Goal: Task Accomplishment & Management: Complete application form

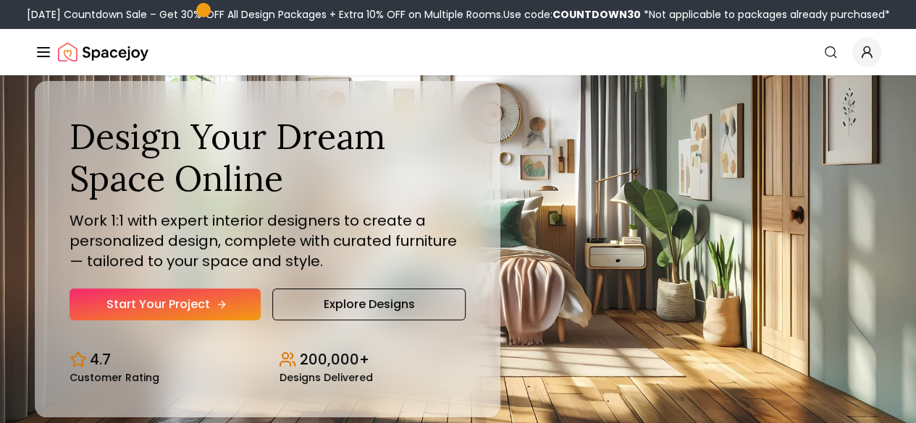
click at [153, 321] on link "Start Your Project" at bounding box center [164, 305] width 191 height 32
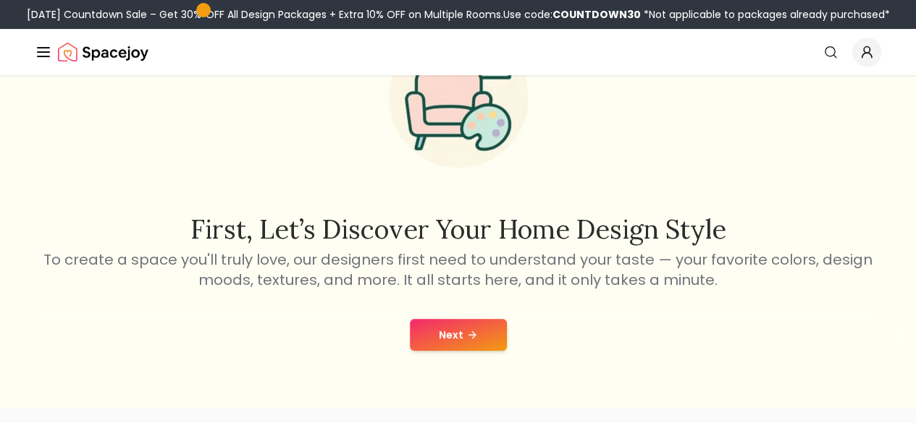
scroll to position [114, 0]
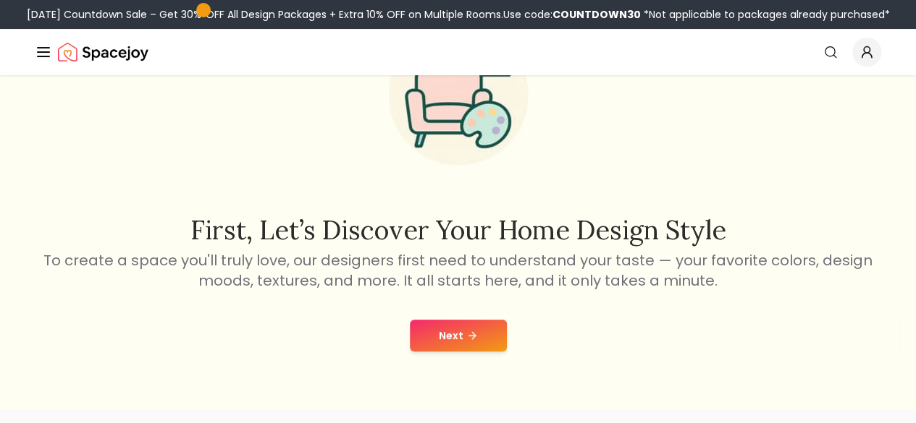
click at [458, 329] on button "Next" at bounding box center [458, 336] width 97 height 32
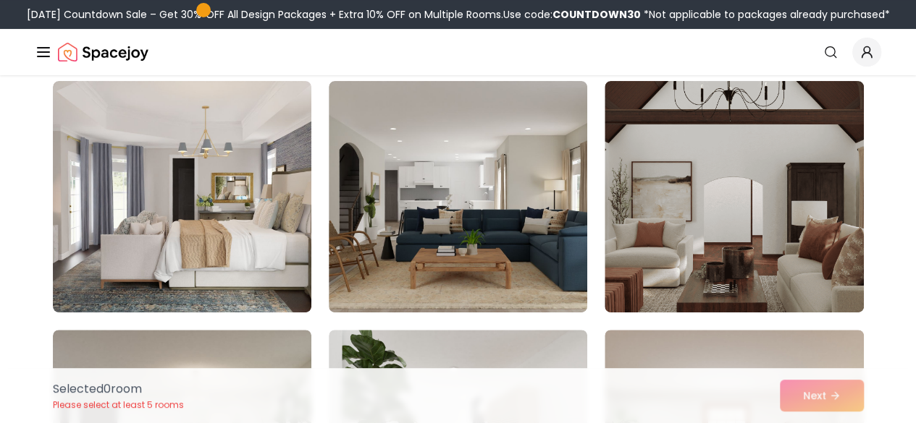
scroll to position [117, 0]
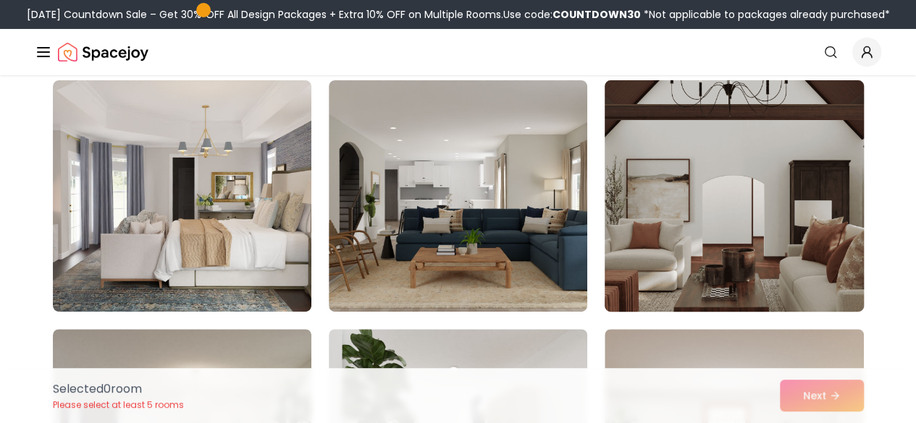
click at [772, 207] on img at bounding box center [733, 196] width 271 height 243
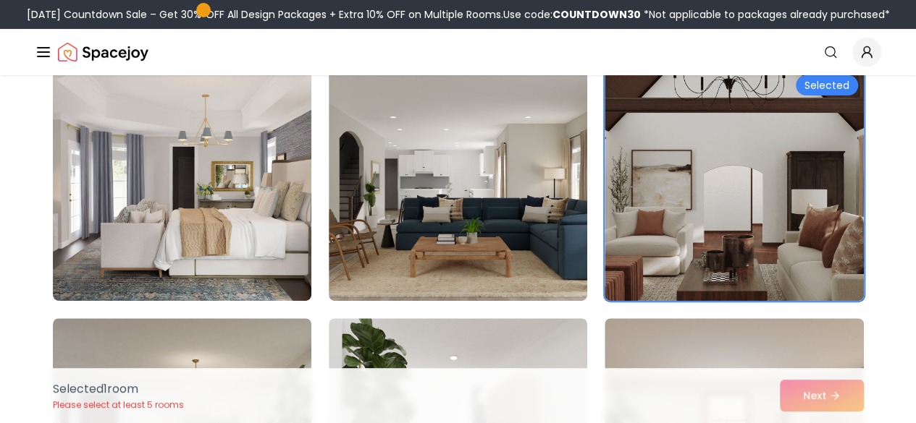
scroll to position [128, 0]
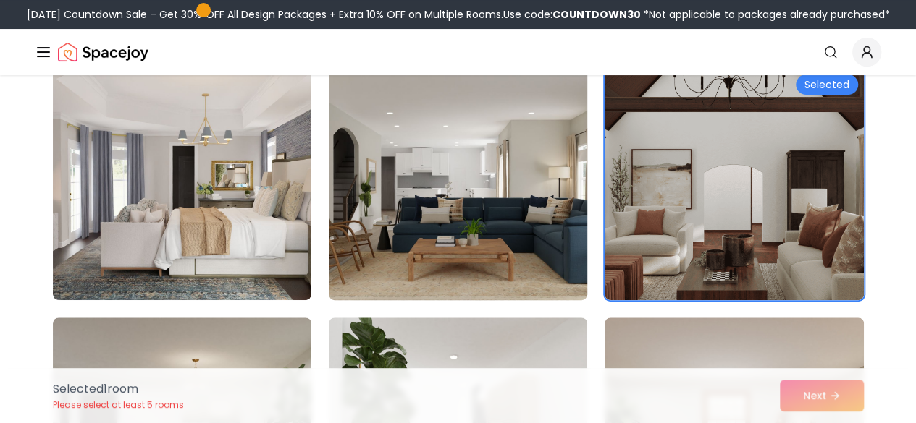
click at [489, 174] on img at bounding box center [457, 184] width 271 height 243
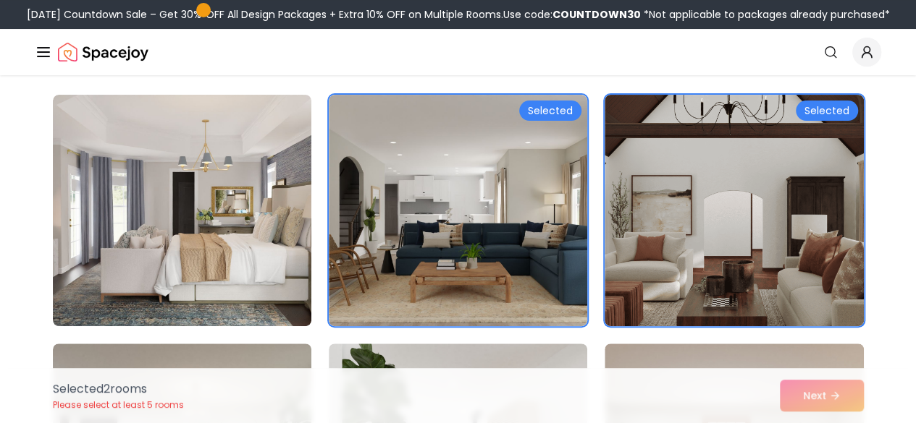
scroll to position [103, 0]
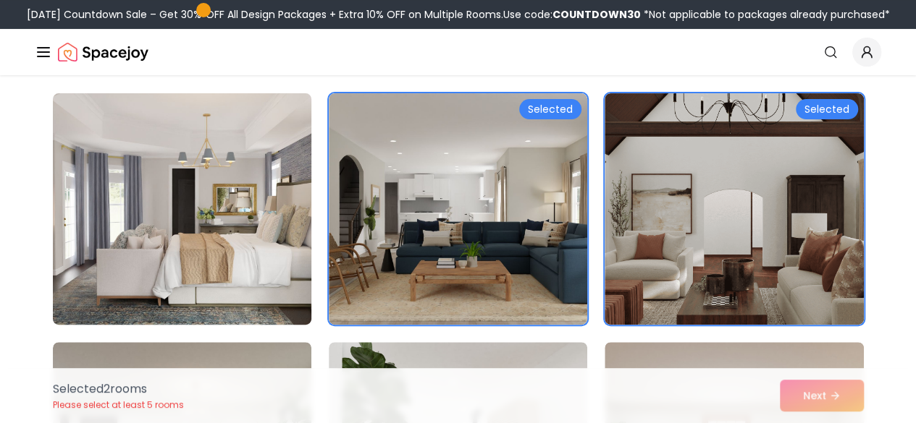
click at [182, 196] on img at bounding box center [181, 209] width 271 height 243
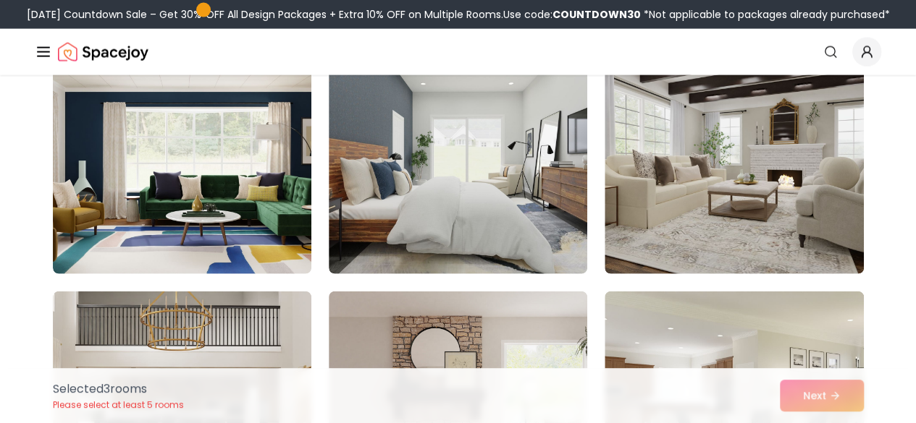
scroll to position [1649, 0]
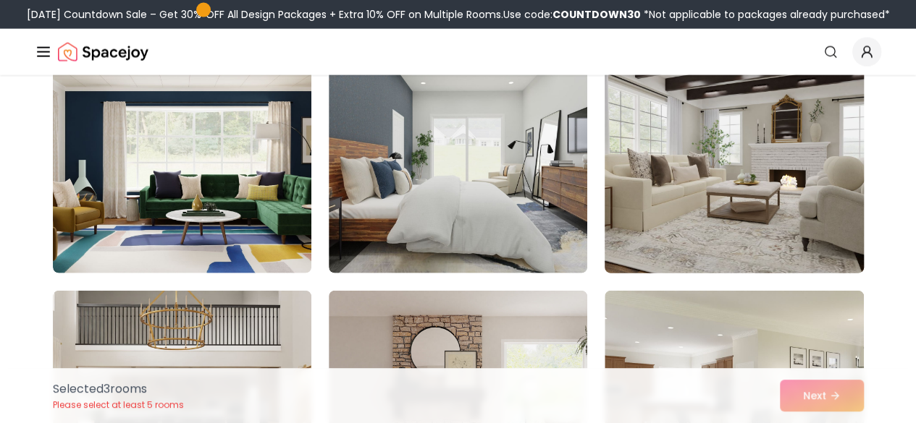
click at [755, 191] on img at bounding box center [733, 157] width 271 height 243
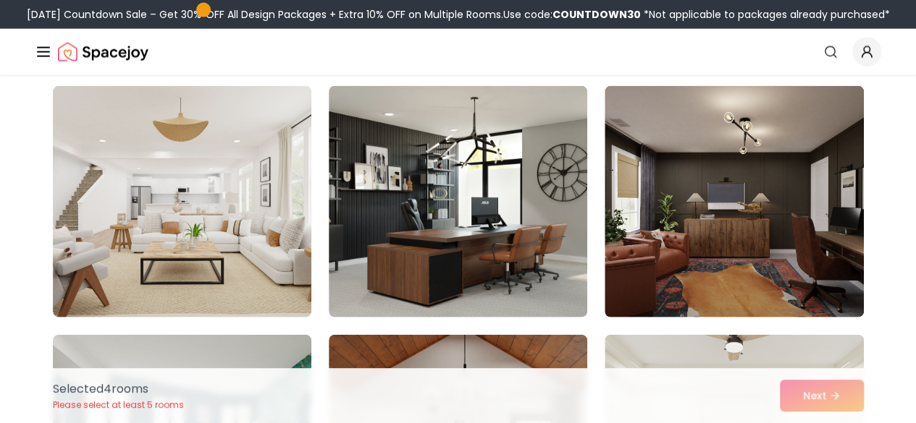
scroll to position [7083, 0]
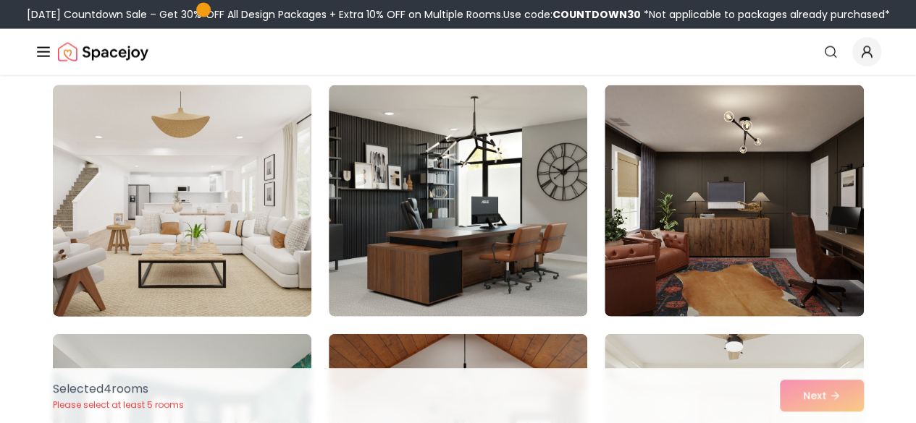
click at [252, 211] on img at bounding box center [181, 201] width 271 height 243
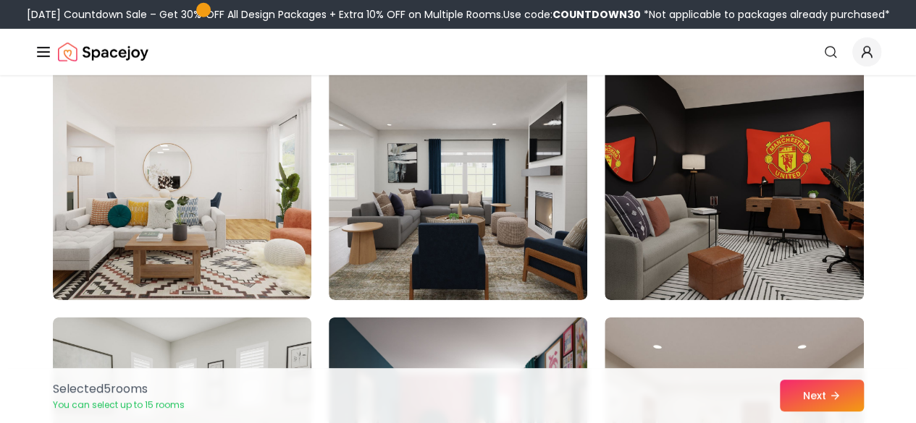
scroll to position [7598, 0]
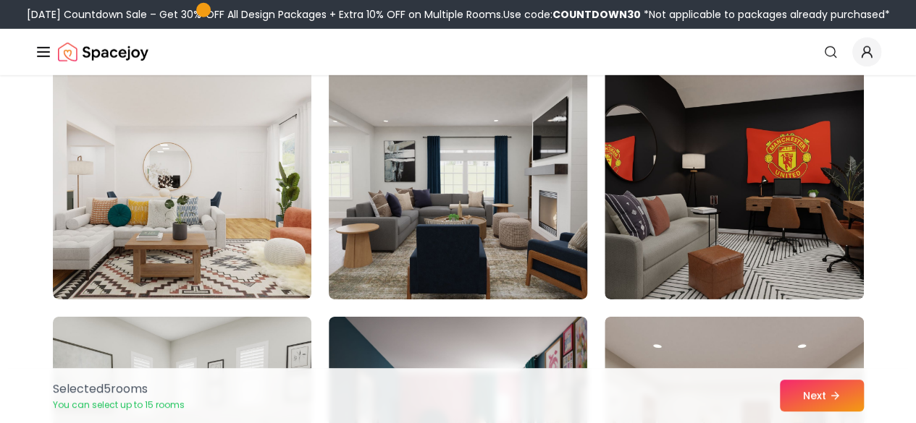
click at [485, 190] on img at bounding box center [457, 183] width 271 height 243
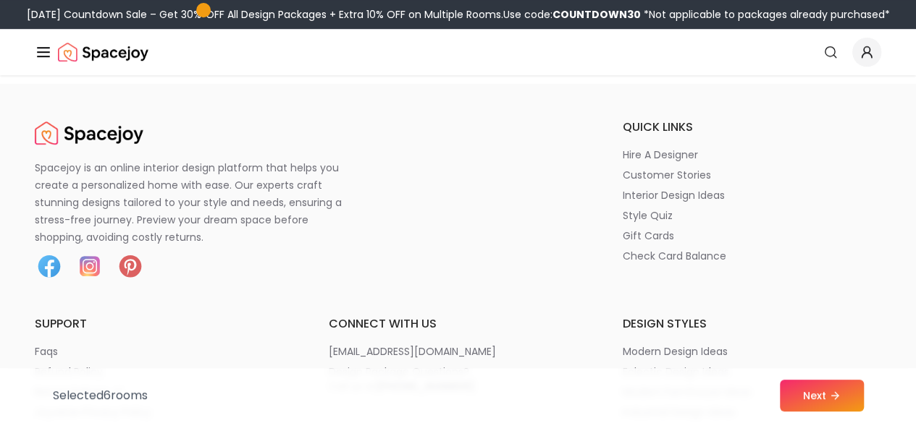
scroll to position [8573, 0]
click at [816, 397] on button "Next" at bounding box center [821, 396] width 84 height 32
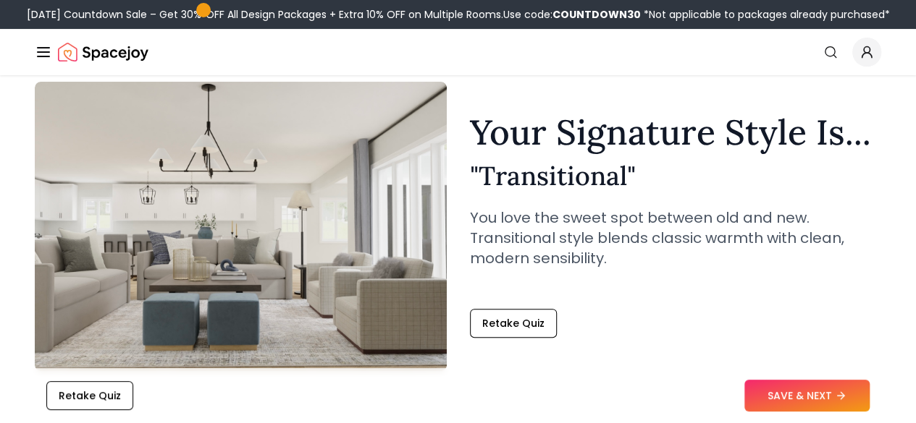
scroll to position [58, 0]
